Goal: Communication & Community: Answer question/provide support

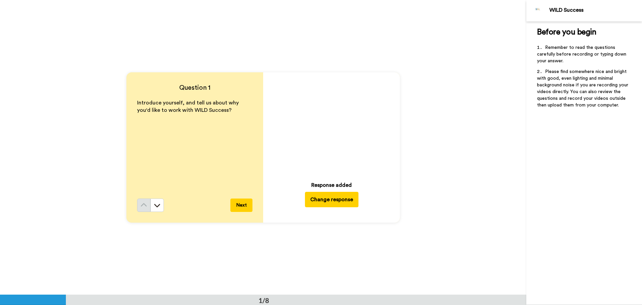
click at [330, 123] on icon "Play/Pause" at bounding box center [332, 124] width 18 height 32
click at [367, 163] on img at bounding box center [369, 162] width 7 height 7
click at [333, 201] on button "Change response" at bounding box center [332, 199] width 54 height 15
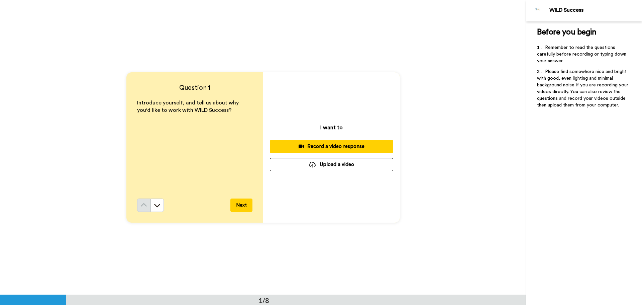
click at [342, 165] on button "Upload a video" at bounding box center [331, 164] width 123 height 13
click at [307, 165] on button "Upload a video" at bounding box center [331, 164] width 123 height 13
click at [345, 146] on div "Record a video response" at bounding box center [331, 146] width 113 height 7
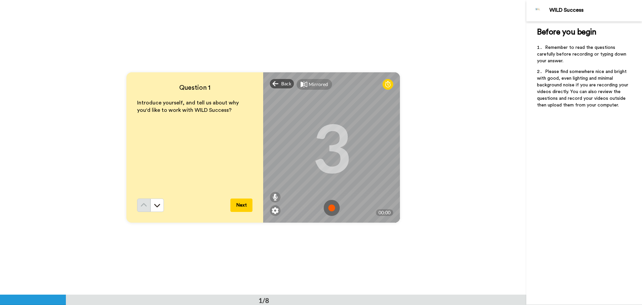
click at [327, 206] on img at bounding box center [332, 208] width 16 height 16
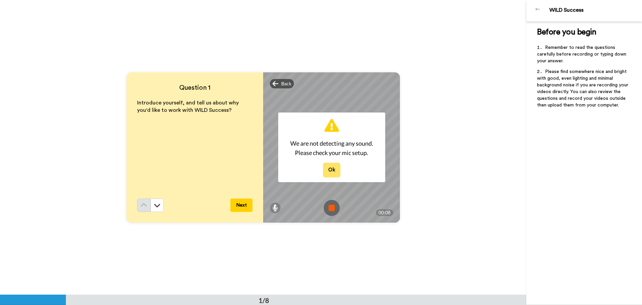
click at [334, 171] on button "Ok" at bounding box center [331, 170] width 17 height 14
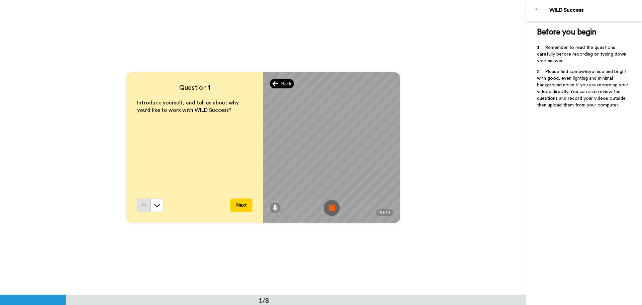
click at [289, 85] on span "Back" at bounding box center [286, 83] width 10 height 7
